Goal: Task Accomplishment & Management: Manage account settings

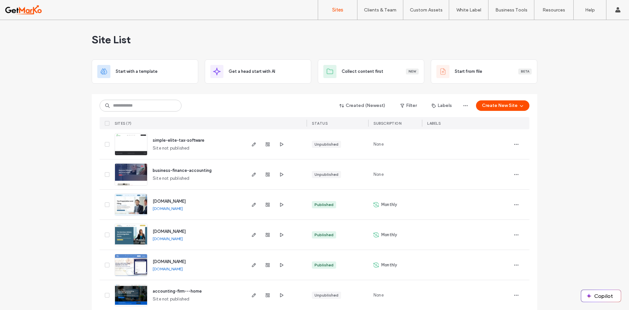
click at [130, 171] on img at bounding box center [131, 186] width 32 height 45
click at [378, 39] on label "Client Billing" at bounding box center [374, 40] width 24 height 5
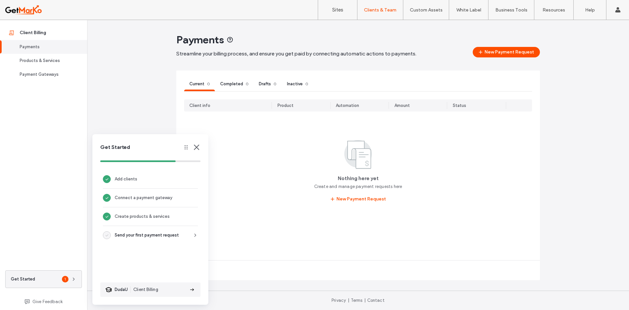
click at [196, 146] on use at bounding box center [196, 147] width 5 height 5
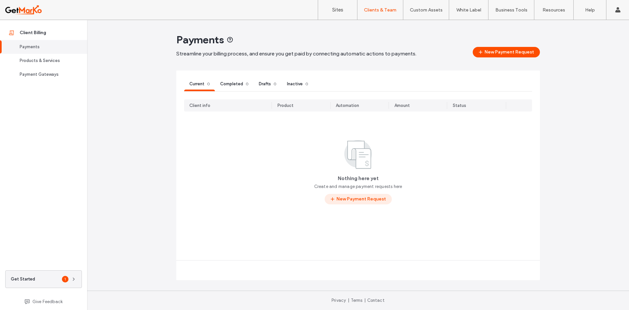
click at [362, 202] on button "New Payment Request" at bounding box center [358, 199] width 67 height 10
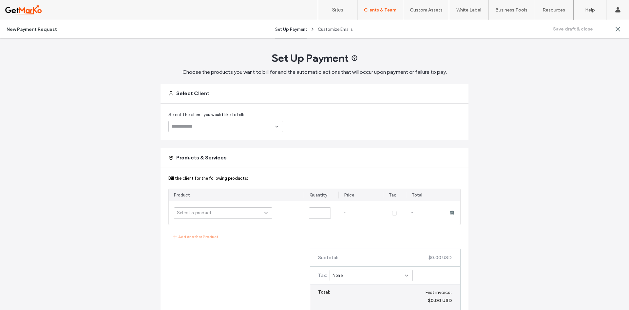
click at [220, 131] on div at bounding box center [225, 126] width 115 height 11
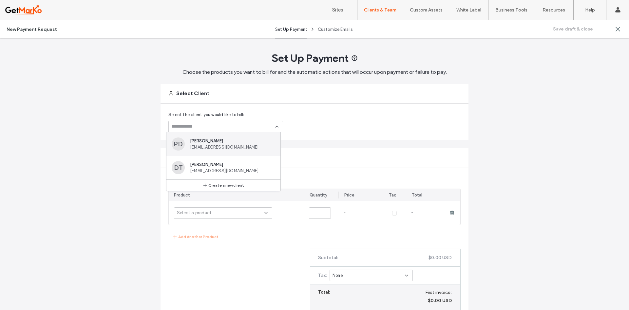
click at [214, 141] on span "Pablo Duvergé" at bounding box center [231, 140] width 83 height 5
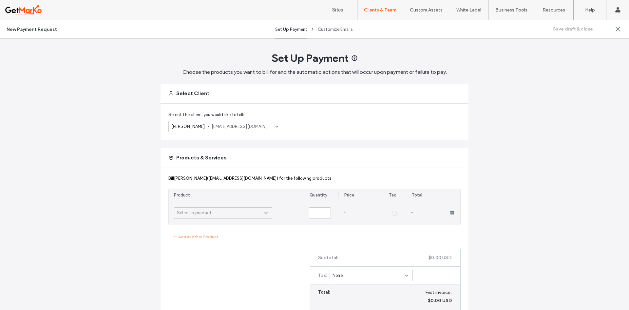
click at [235, 215] on div "Select a product" at bounding box center [220, 212] width 87 height 7
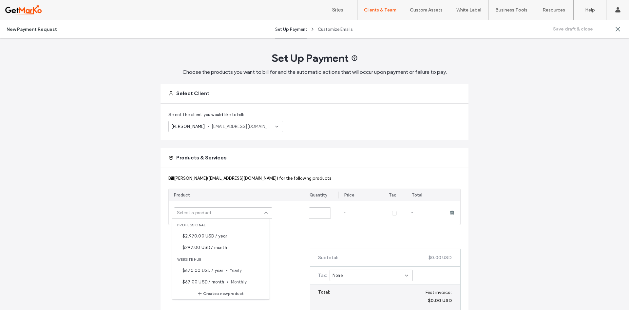
click at [141, 223] on main "Set Up Payment Choose the products you want to bill for and the automatic actio…" at bounding box center [315, 262] width 364 height 485
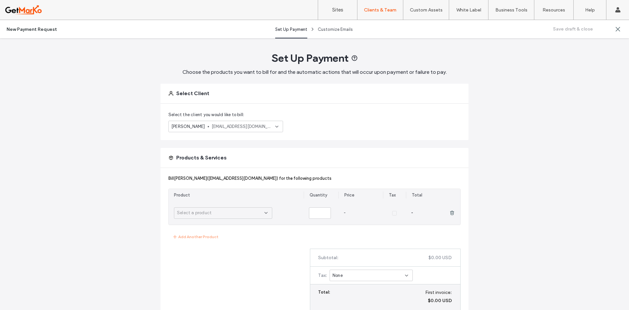
click at [228, 211] on div "Select a product" at bounding box center [220, 212] width 87 height 7
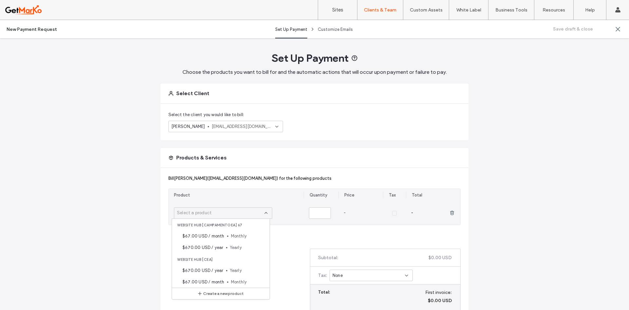
scroll to position [229, 0]
click at [219, 247] on span "$67.00 USD / month" at bounding box center [204, 247] width 42 height 7
